Goal: Task Accomplishment & Management: Manage account settings

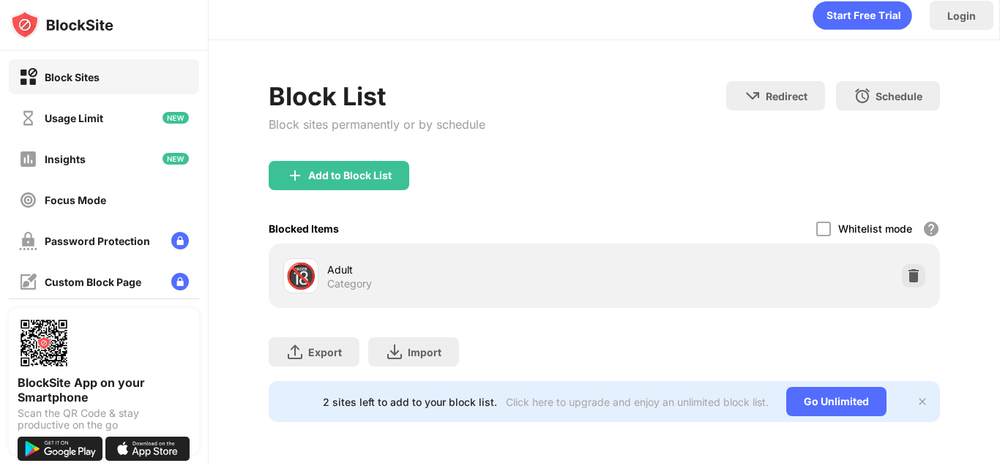
scroll to position [21, 11]
click at [906, 269] on img at bounding box center [913, 276] width 15 height 15
